Goal: Task Accomplishment & Management: Complete application form

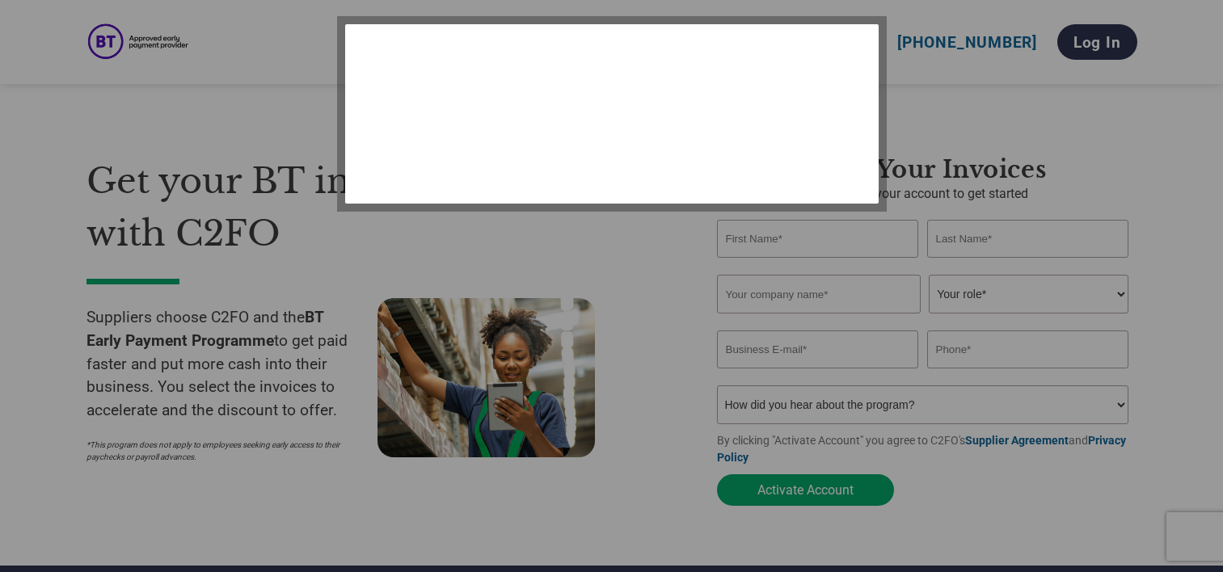
select select "en-[GEOGRAPHIC_DATA]"
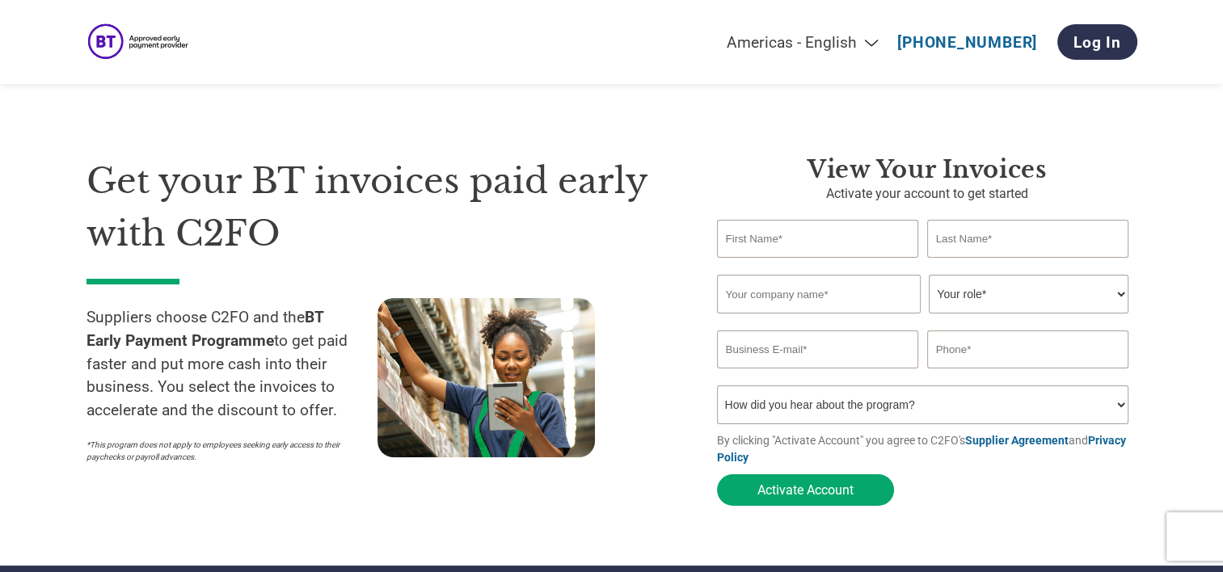
click at [766, 236] on input "text" at bounding box center [818, 239] width 202 height 38
type input "[PERSON_NAME]"
type input "Sim Local ([GEOGRAPHIC_DATA]) limited"
type input "[PERSON_NAME][EMAIL_ADDRESS][PERSON_NAME][DOMAIN_NAME]"
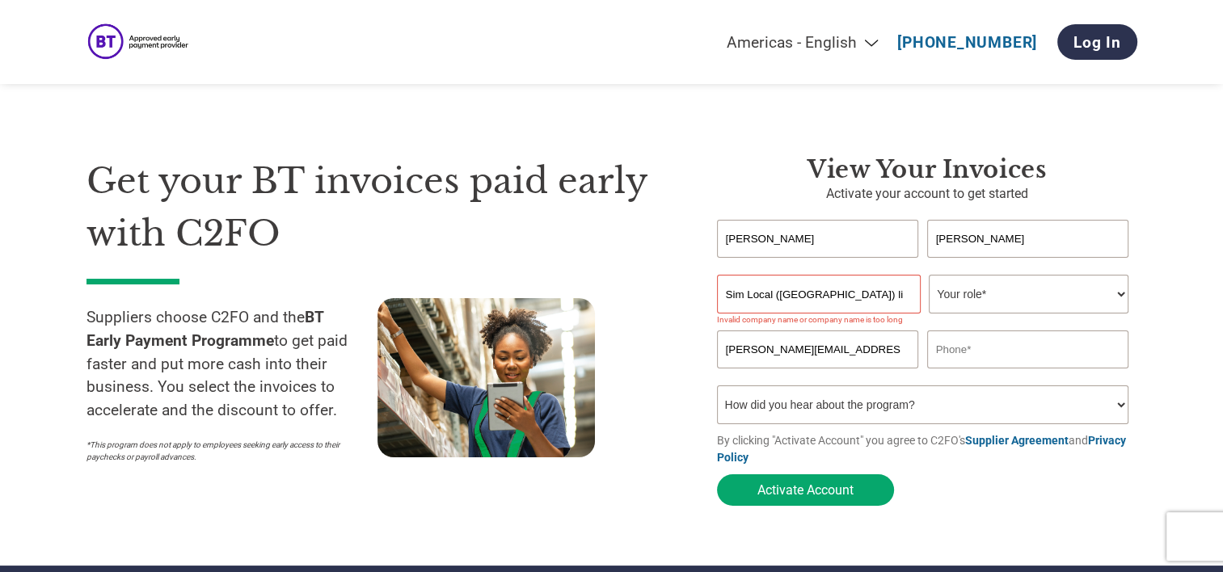
click at [970, 292] on select "Your role* CFO Controller Credit Manager Finance Director Treasurer CEO Preside…" at bounding box center [1028, 294] width 200 height 39
select select "CFO"
click at [928, 276] on select "Your role* CFO Controller Credit Manager Finance Director Treasurer CEO Preside…" at bounding box center [1028, 294] width 200 height 39
click at [808, 414] on select "How did you hear about the program? Received a letter Email Social Media Online…" at bounding box center [923, 404] width 412 height 39
select select "Email"
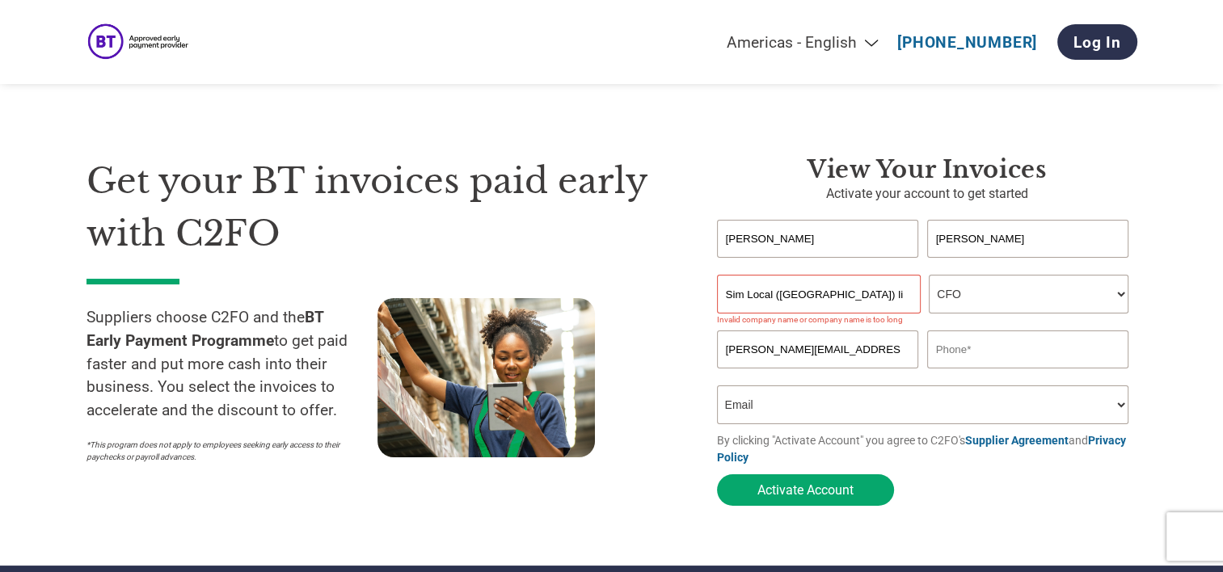
click at [717, 389] on select "How did you hear about the program? Received a letter Email Social Media Online…" at bounding box center [923, 404] width 412 height 39
click at [786, 493] on button "Activate Account" at bounding box center [805, 490] width 177 height 32
click at [964, 351] on input "text" at bounding box center [1028, 349] width 202 height 38
type input "[PHONE_NUMBER]"
click at [813, 500] on button "Activate Account" at bounding box center [805, 490] width 177 height 32
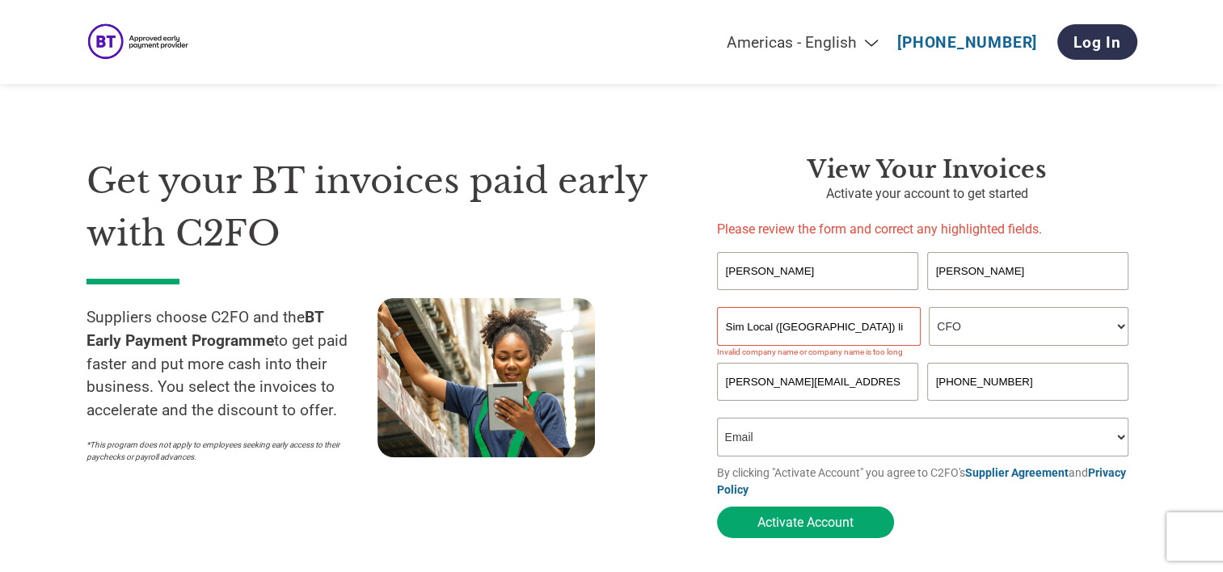
click at [792, 326] on input "Sim Local ([GEOGRAPHIC_DATA]) limited" at bounding box center [819, 326] width 204 height 39
click at [802, 520] on button "Activate Account" at bounding box center [805, 523] width 177 height 32
click at [810, 343] on input "Sim Local ([GEOGRAPHIC_DATA]) limited" at bounding box center [819, 326] width 204 height 39
click at [816, 330] on input "Sim Local ([GEOGRAPHIC_DATA]) limited" at bounding box center [819, 326] width 204 height 39
drag, startPoint x: 879, startPoint y: 329, endPoint x: 772, endPoint y: 320, distance: 107.8
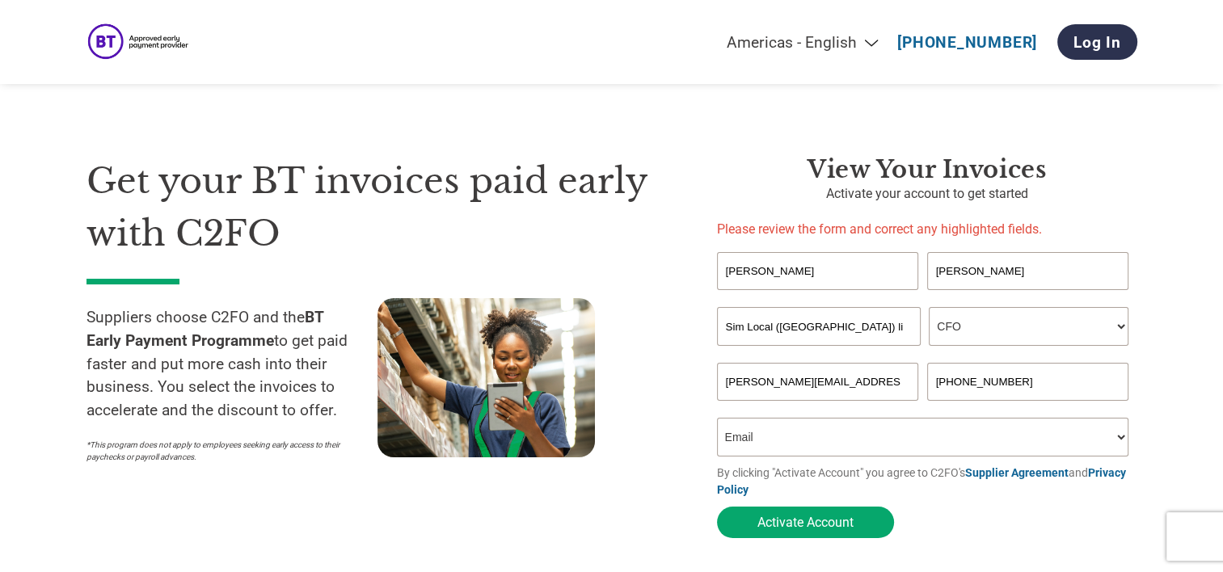
click at [772, 320] on input "Sim Local ([GEOGRAPHIC_DATA]) limited" at bounding box center [819, 326] width 204 height 39
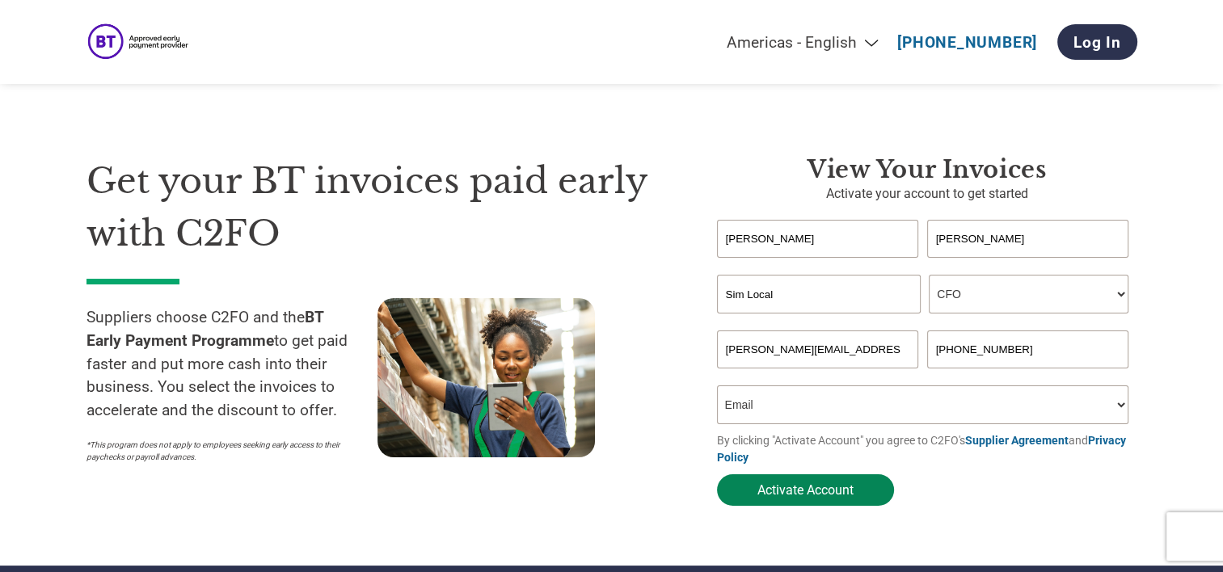
type input "Sim Local"
click at [773, 488] on button "Activate Account" at bounding box center [805, 490] width 177 height 32
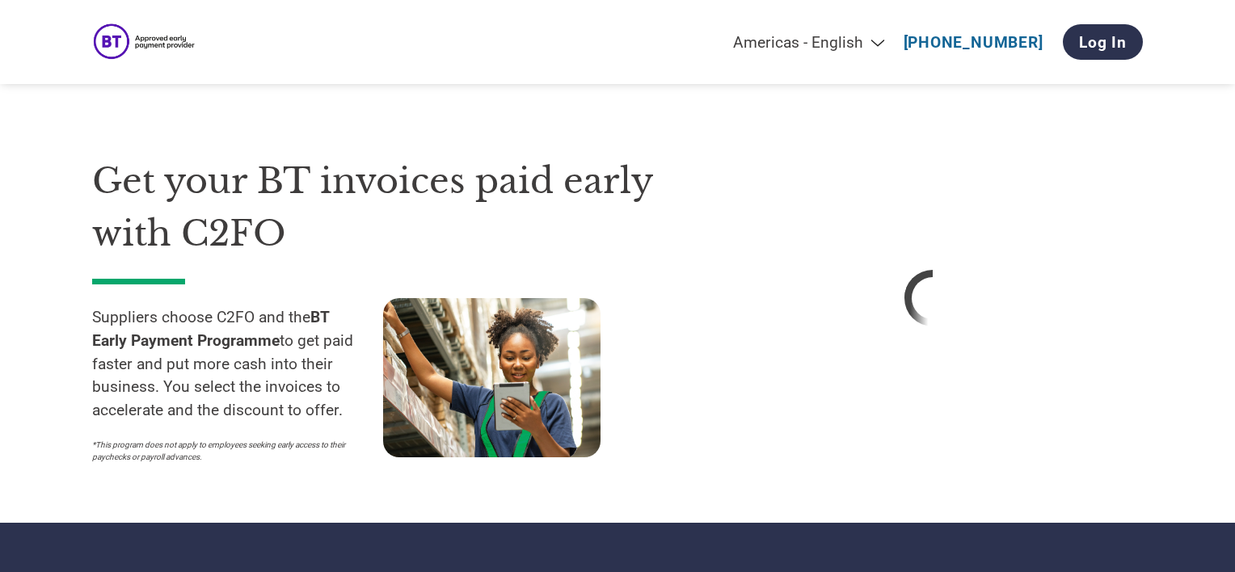
select select "en-[GEOGRAPHIC_DATA]"
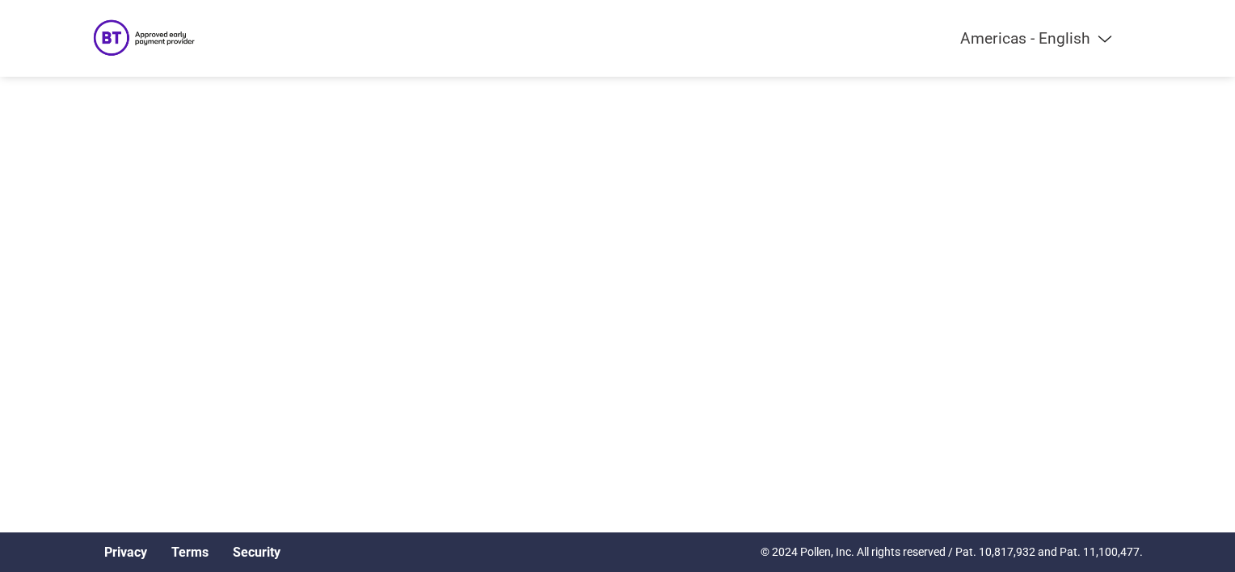
select select "en-[GEOGRAPHIC_DATA]"
